Goal: Task Accomplishment & Management: Use online tool/utility

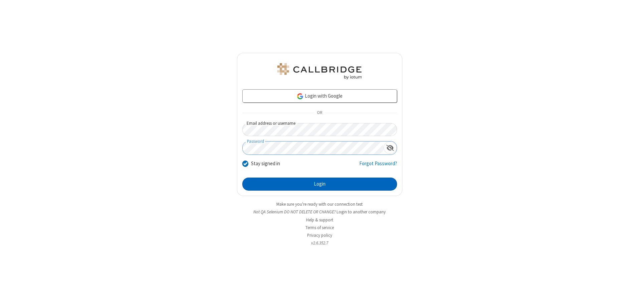
click at [319, 184] on button "Login" at bounding box center [319, 183] width 155 height 13
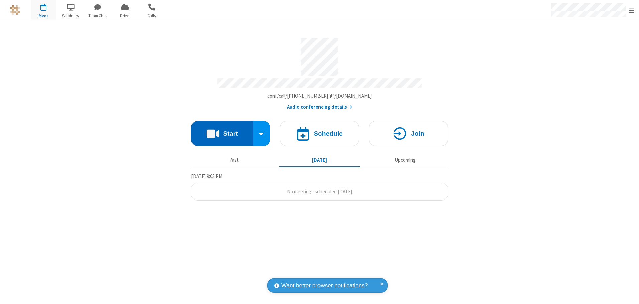
click at [222, 131] on button "Start" at bounding box center [222, 133] width 62 height 25
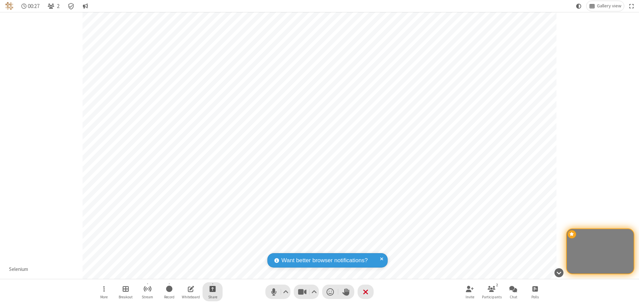
click at [212, 288] on span "Start sharing" at bounding box center [212, 288] width 6 height 8
click at [185, 272] on span "Share my screen" at bounding box center [186, 273] width 8 height 6
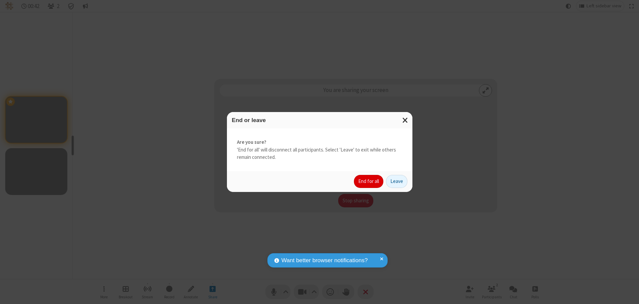
click at [369, 181] on button "End for all" at bounding box center [368, 181] width 29 height 13
